Goal: Task Accomplishment & Management: Use online tool/utility

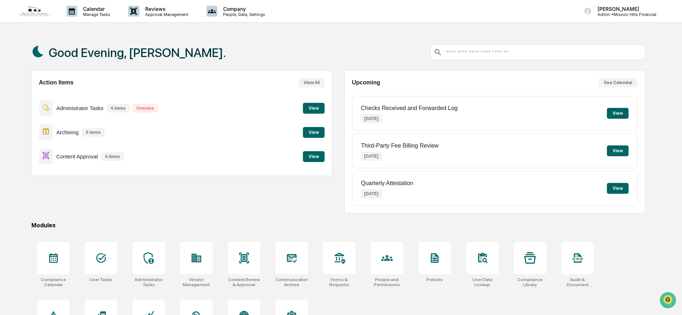
click at [315, 157] on button "View" at bounding box center [314, 156] width 22 height 11
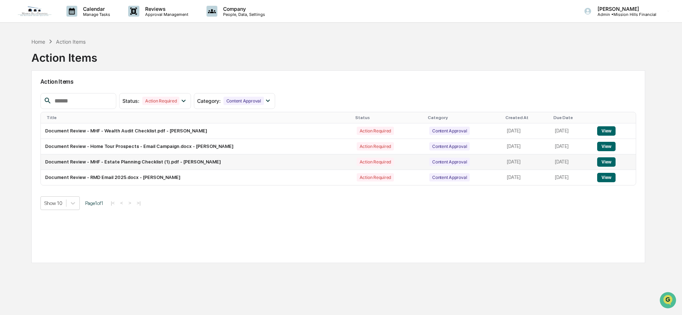
click at [610, 161] on button "View" at bounding box center [606, 161] width 18 height 9
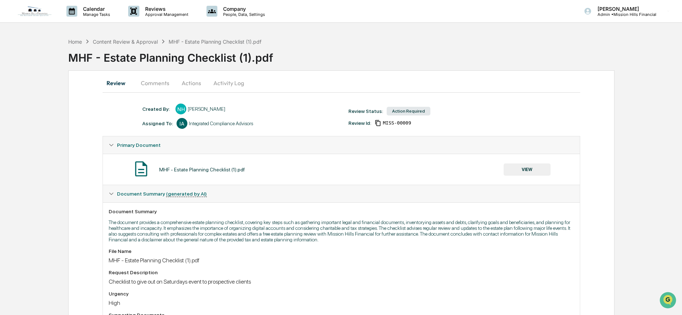
click at [524, 168] on button "VIEW" at bounding box center [527, 170] width 47 height 12
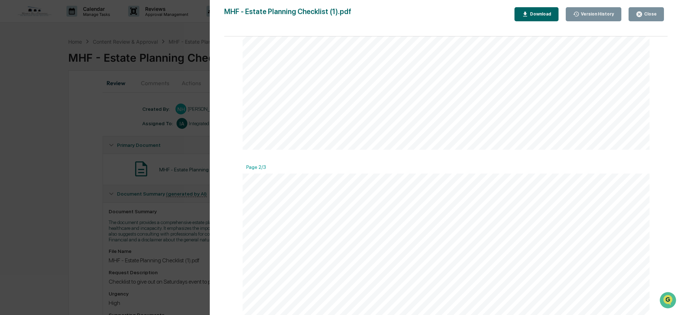
scroll to position [64, 0]
click at [654, 13] on div "Close" at bounding box center [650, 14] width 14 height 5
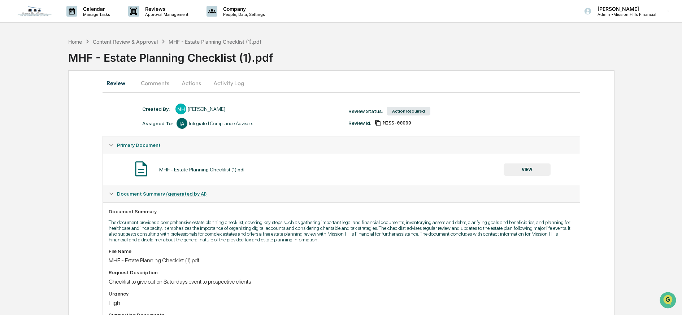
click at [189, 84] on button "Actions" at bounding box center [191, 82] width 32 height 17
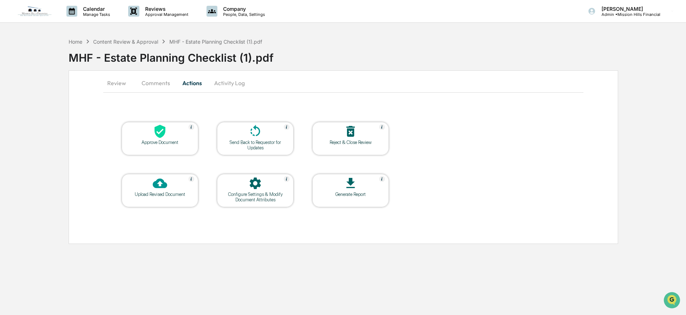
click at [160, 185] on icon at bounding box center [160, 183] width 14 height 14
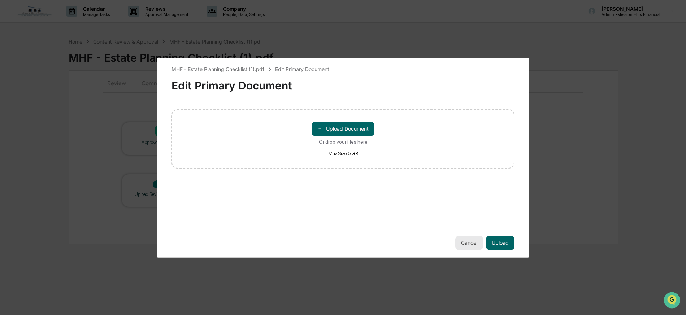
click at [465, 240] on button "Cancel" at bounding box center [469, 243] width 28 height 14
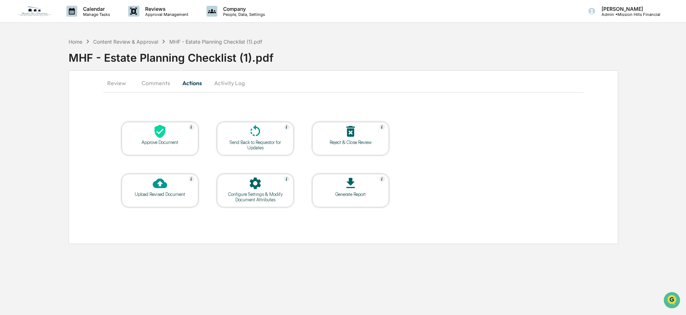
click at [268, 139] on div at bounding box center [255, 132] width 72 height 16
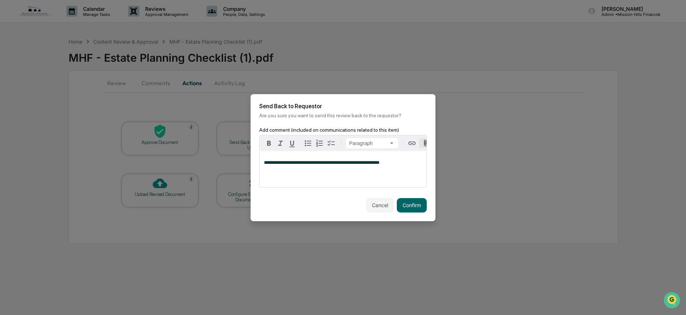
click at [425, 141] on icon "button" at bounding box center [425, 143] width 7 height 7
click at [412, 209] on button "Confirm" at bounding box center [412, 205] width 30 height 14
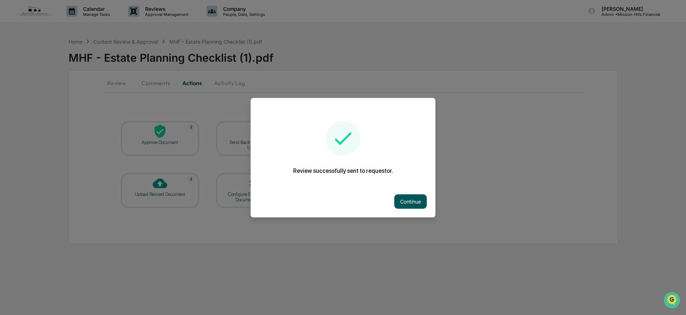
click at [412, 199] on button "Continue" at bounding box center [410, 201] width 32 height 14
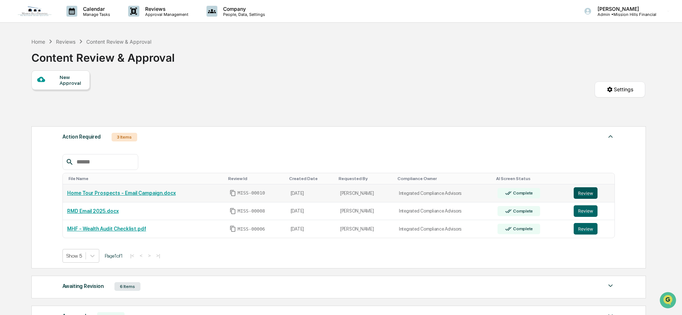
click at [589, 189] on button "Review" at bounding box center [586, 193] width 24 height 12
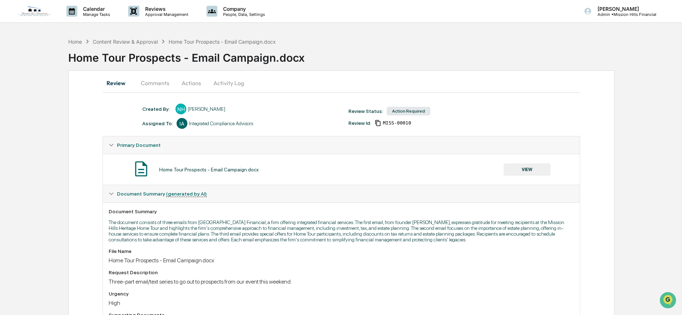
click at [523, 166] on button "VIEW" at bounding box center [527, 170] width 47 height 12
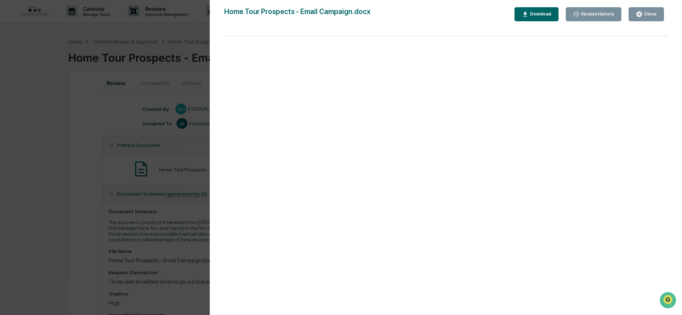
click at [544, 12] on div "Download" at bounding box center [540, 14] width 23 height 5
click at [647, 15] on div "Close" at bounding box center [650, 14] width 14 height 5
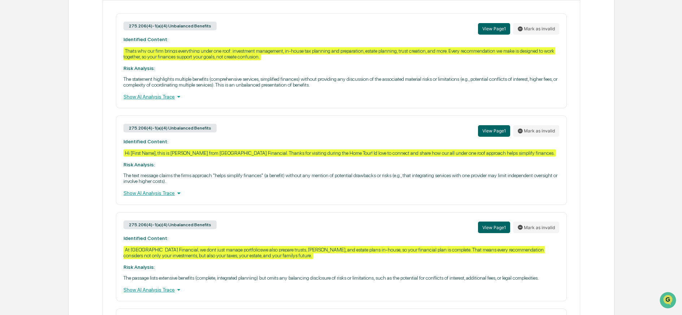
scroll to position [325, 0]
